Goal: Task Accomplishment & Management: Complete application form

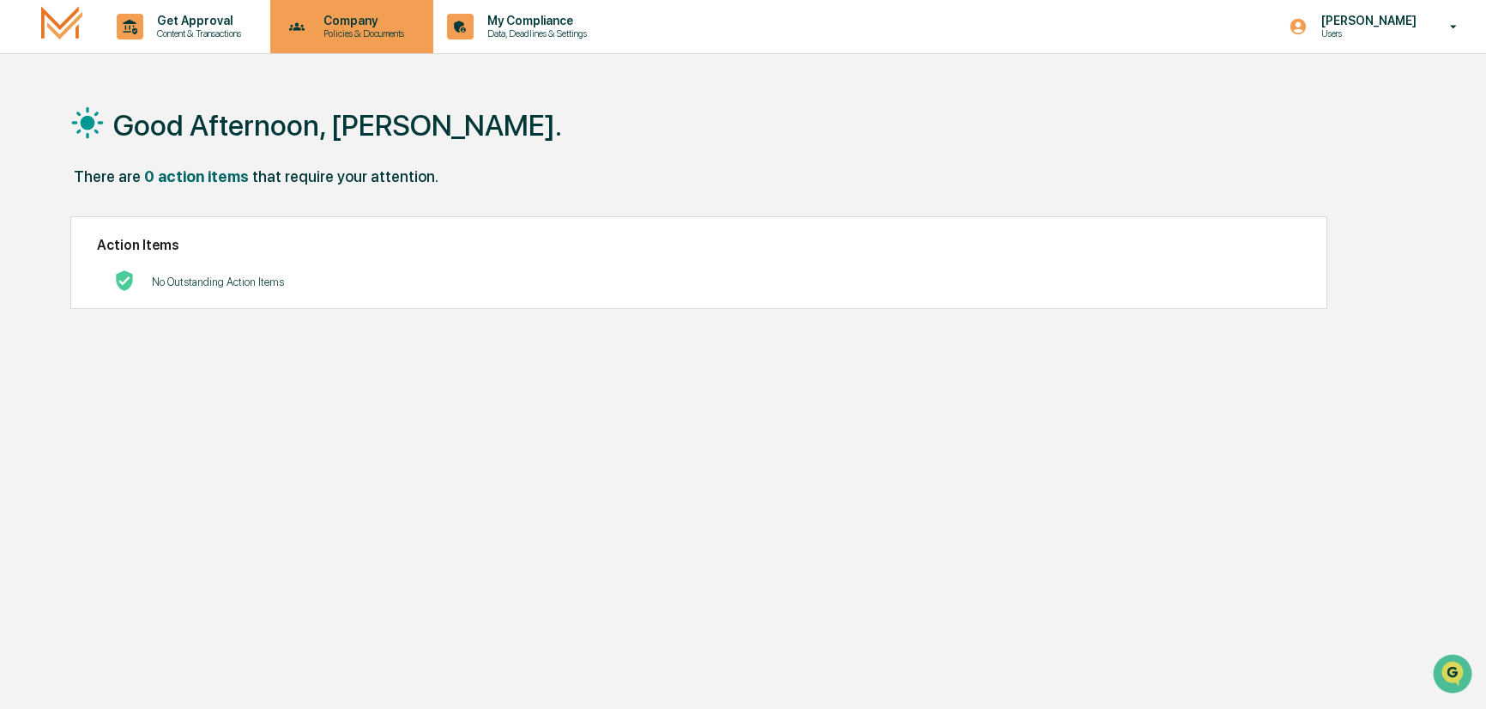
click at [360, 26] on p "Company" at bounding box center [361, 21] width 103 height 14
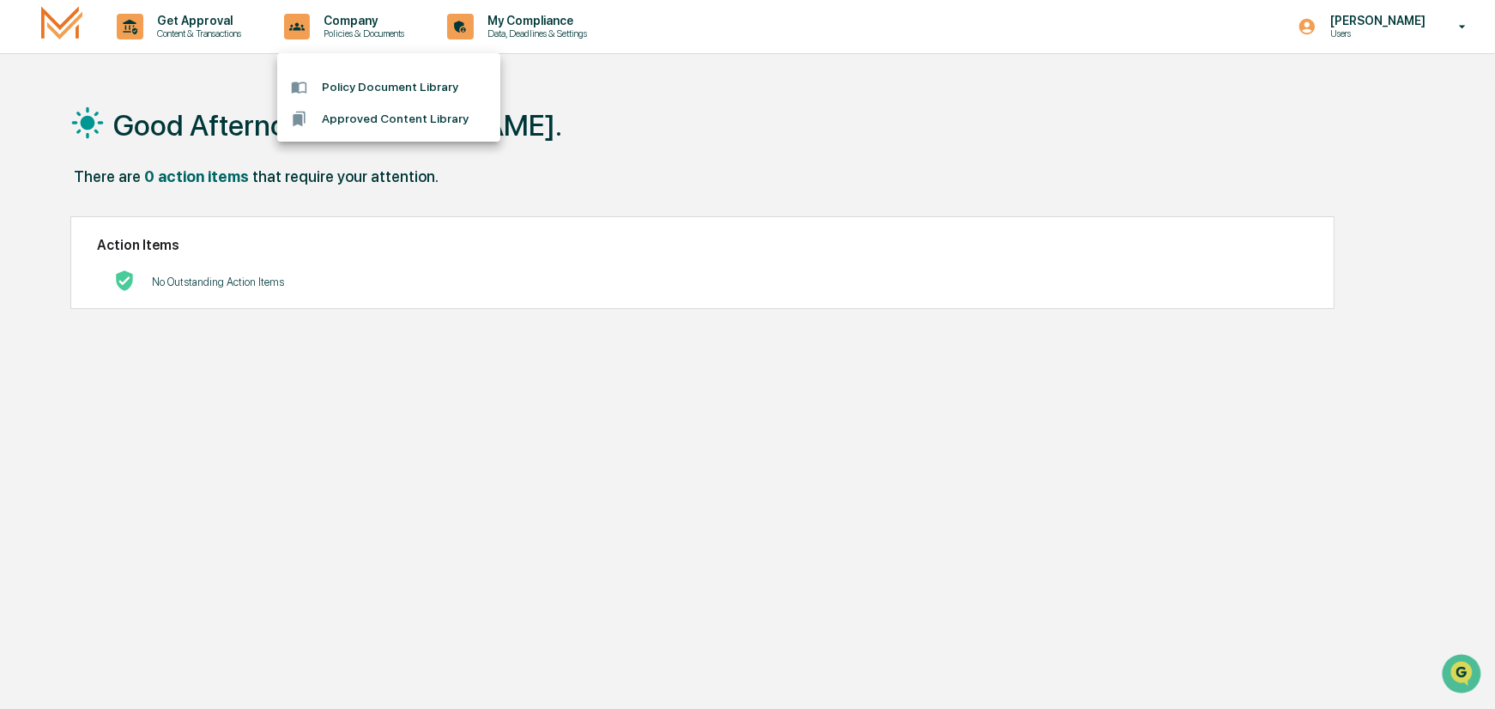
click at [378, 117] on li "Approved Content Library" at bounding box center [388, 119] width 223 height 32
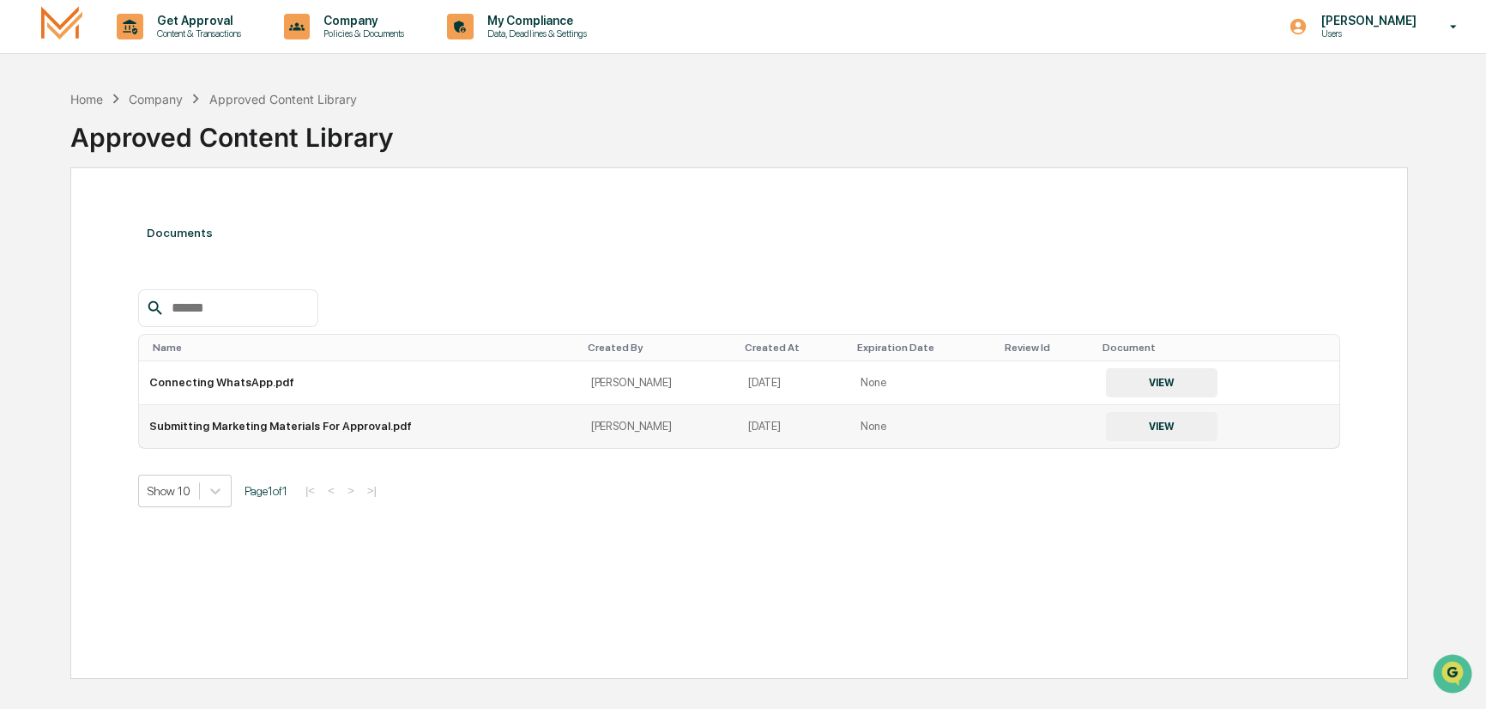
click at [1130, 421] on button "VIEW" at bounding box center [1162, 426] width 112 height 29
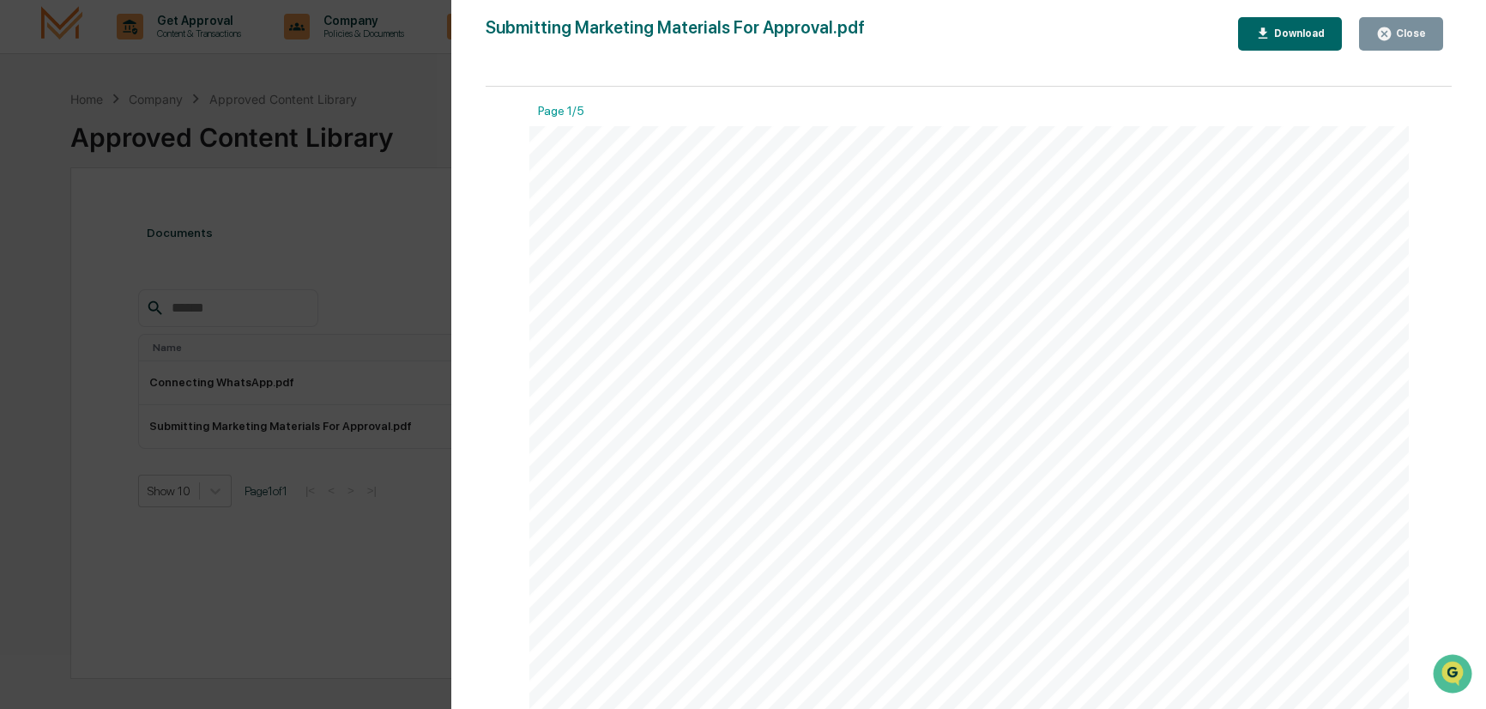
click at [1312, 32] on div "Download" at bounding box center [1298, 33] width 54 height 12
click at [431, 113] on div "Version History [DATE] 02:18 PM [PERSON_NAME] Submitting Marketing Materials Fo…" at bounding box center [743, 354] width 1486 height 709
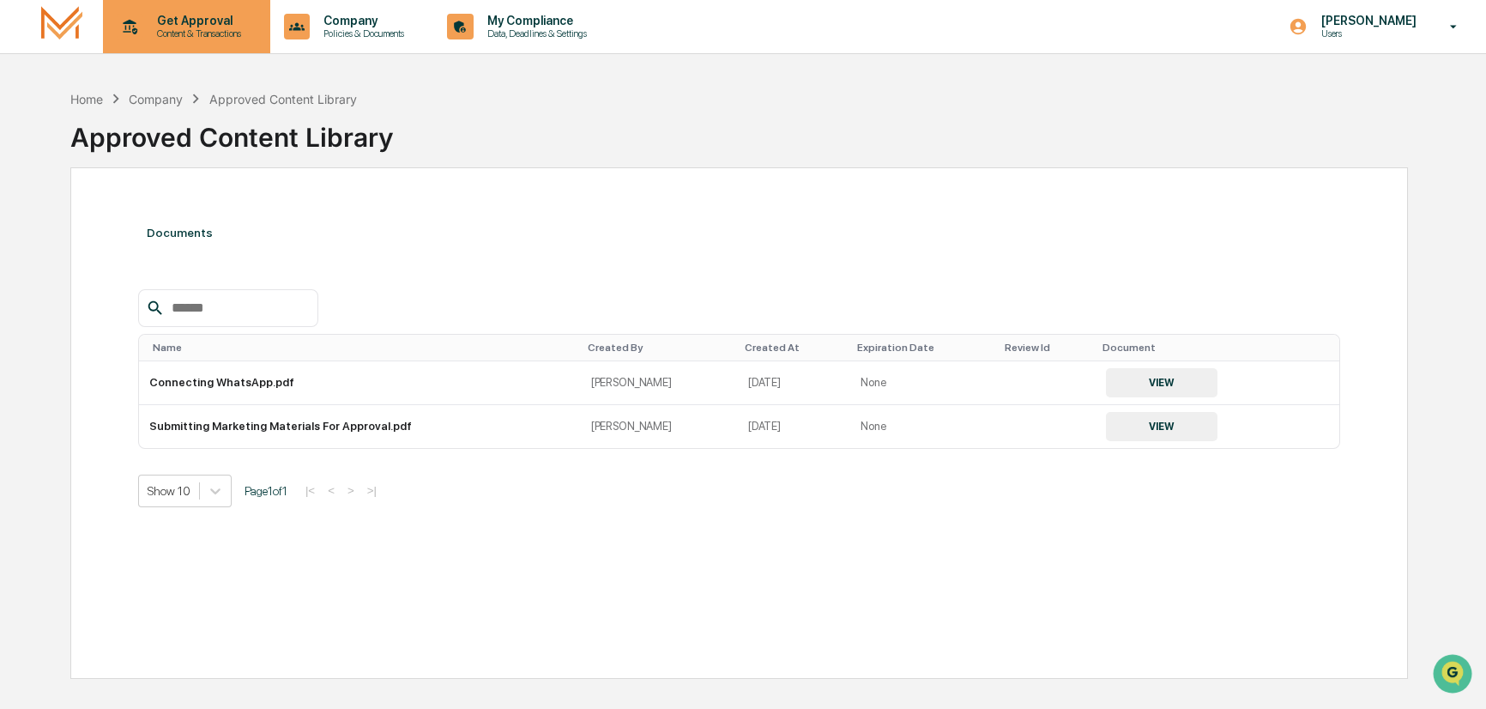
click at [216, 27] on p "Get Approval" at bounding box center [196, 21] width 106 height 14
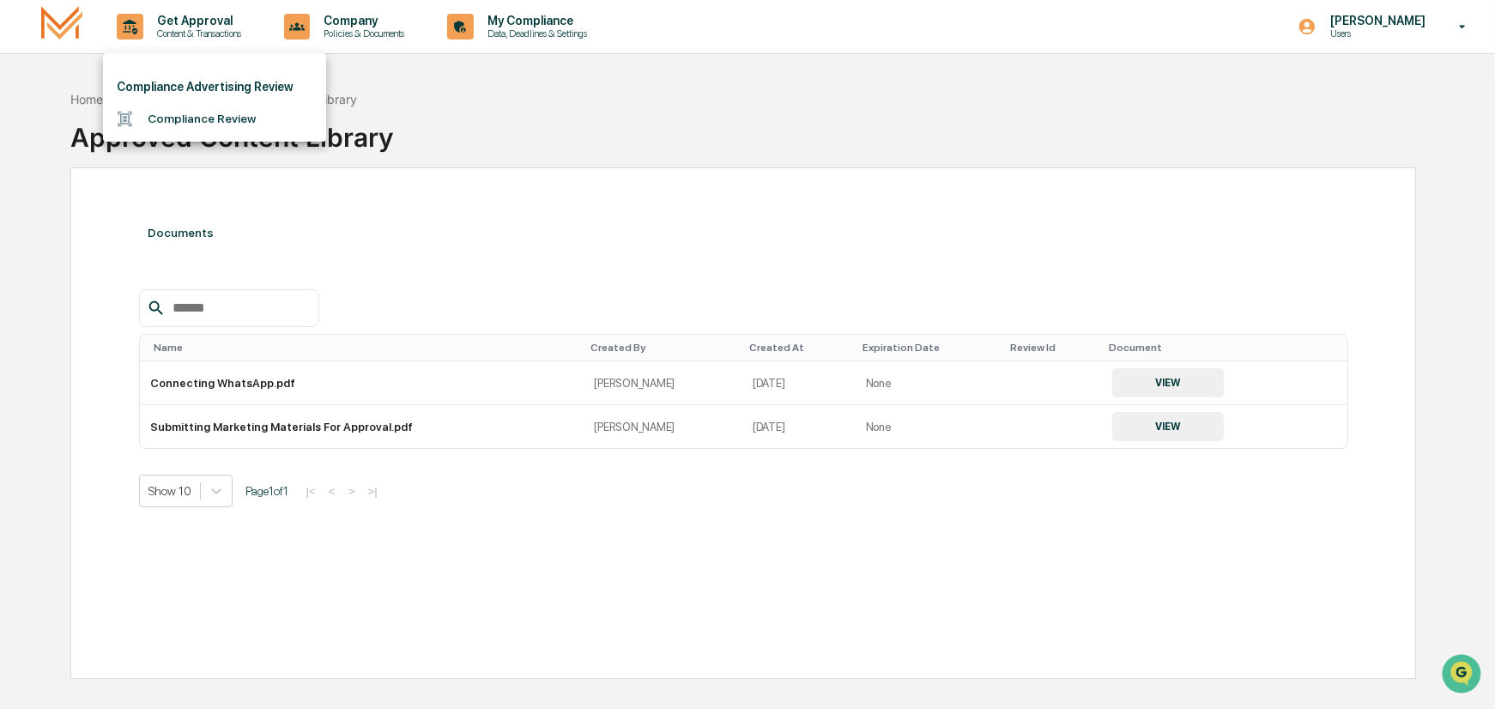
click at [225, 120] on li "Compliance Review" at bounding box center [214, 119] width 223 height 32
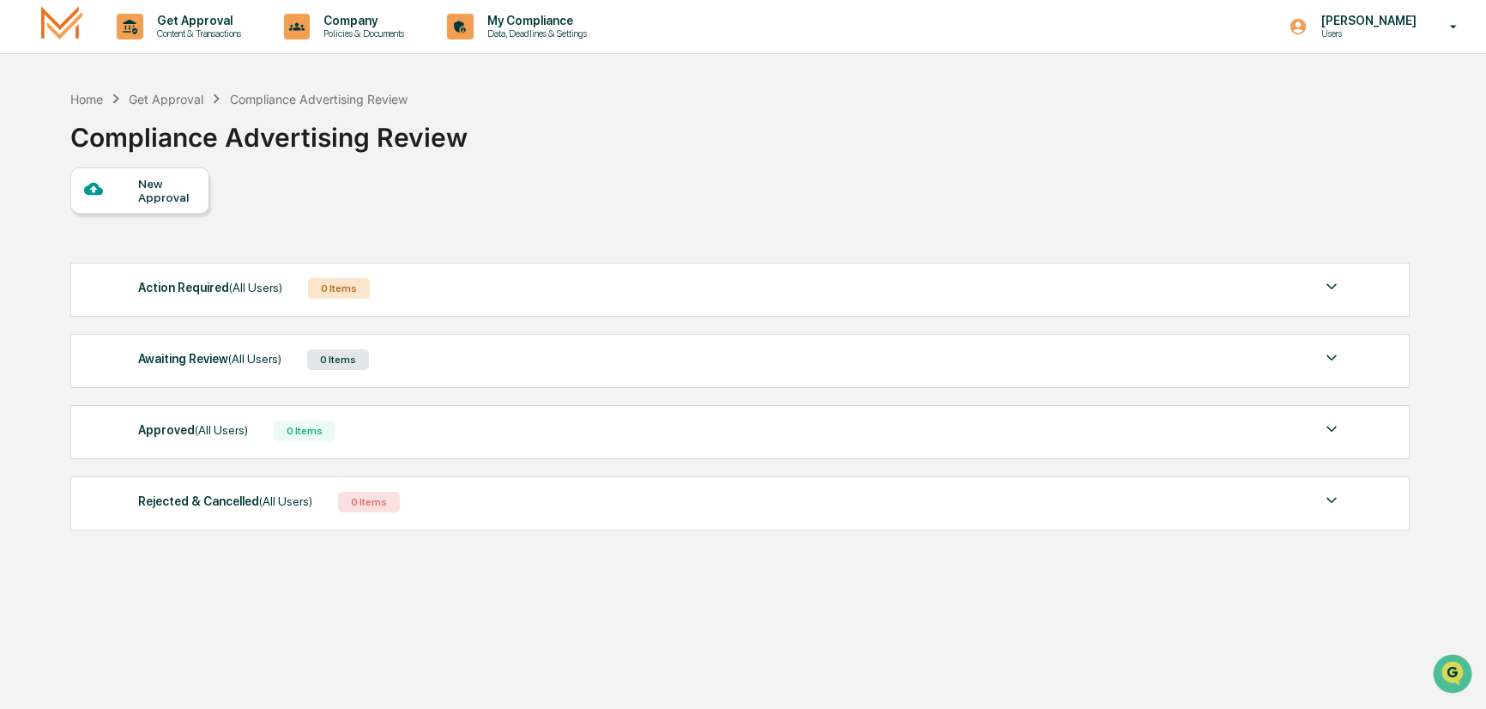
click at [159, 188] on div "New Approval" at bounding box center [166, 190] width 57 height 27
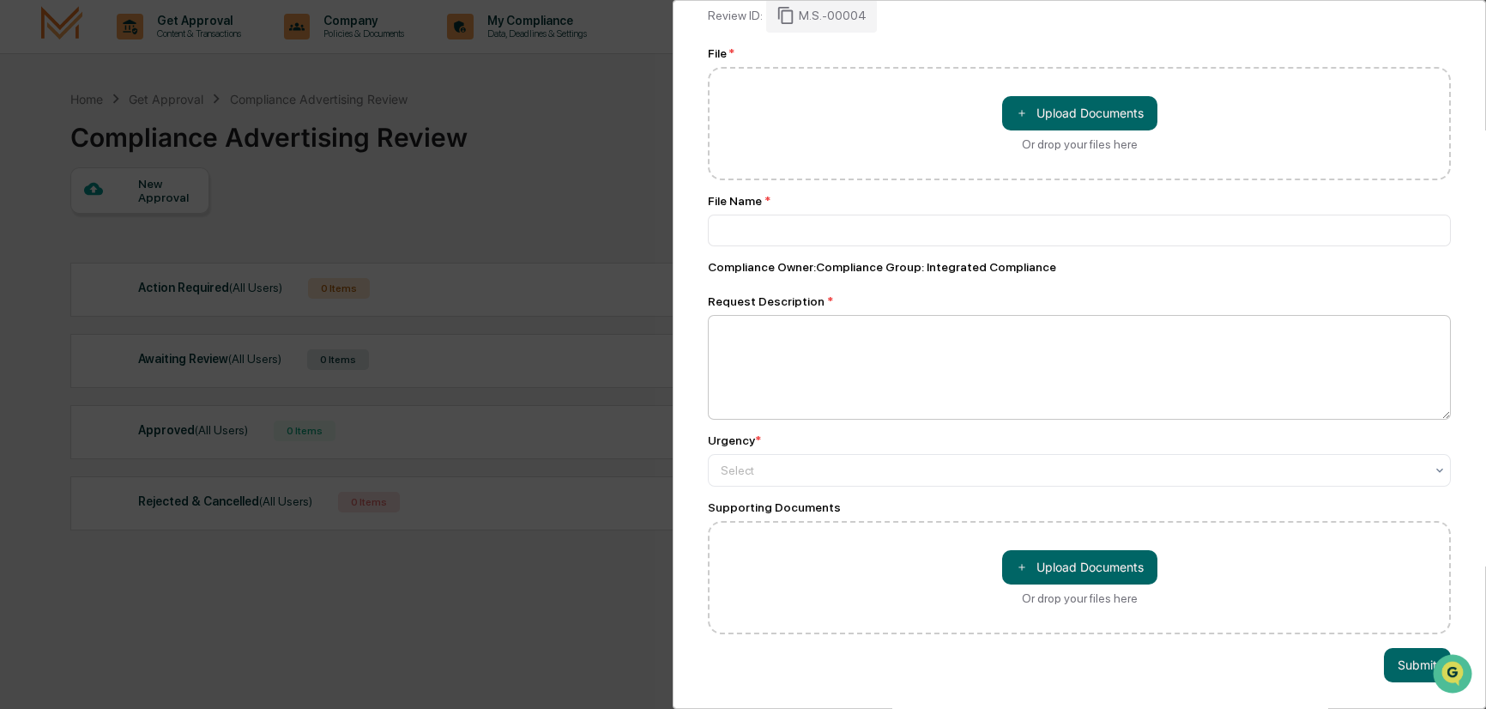
scroll to position [101, 0]
click at [1433, 463] on icon at bounding box center [1440, 470] width 14 height 14
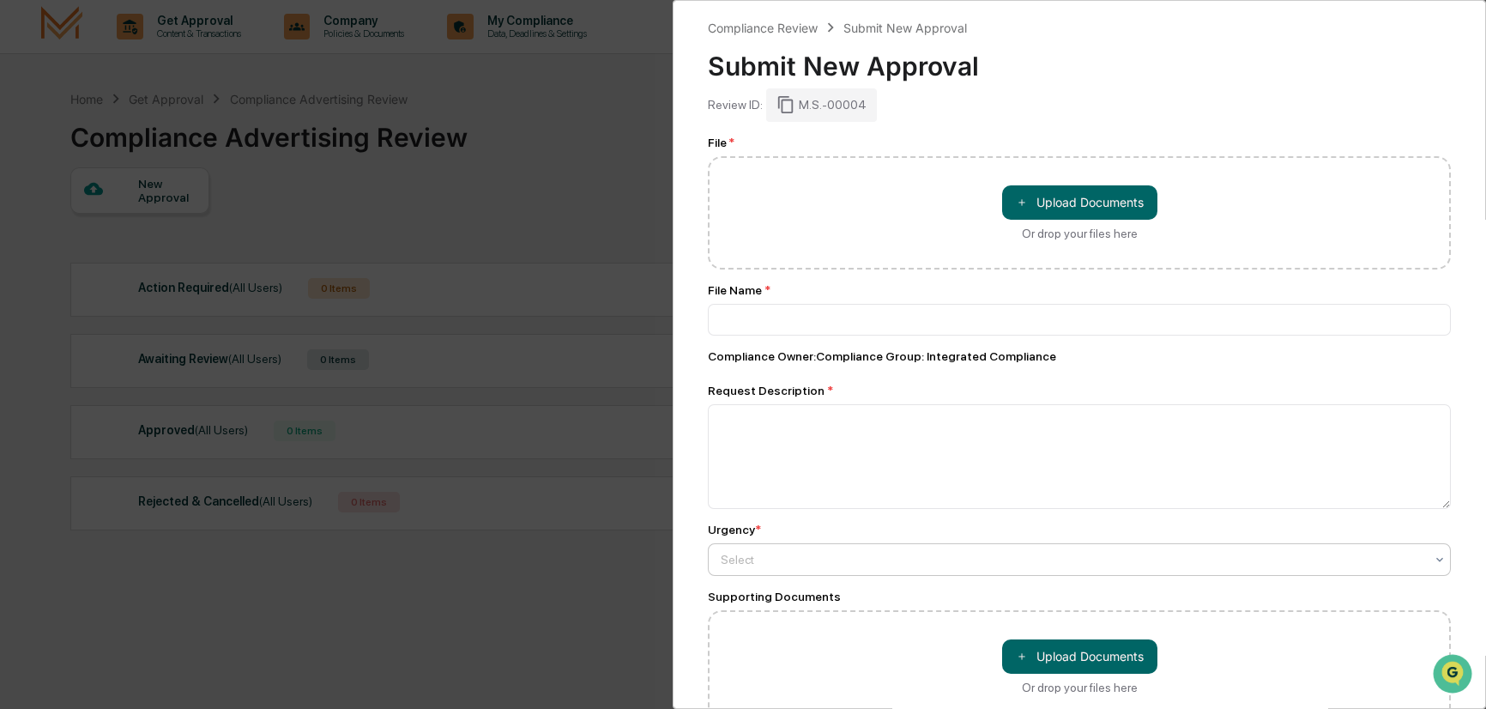
click at [549, 188] on div "Compliance Review Submit New Approval Submit New Approval Review ID: M.S.-00004…" at bounding box center [743, 354] width 1486 height 709
